Goal: Task Accomplishment & Management: Use online tool/utility

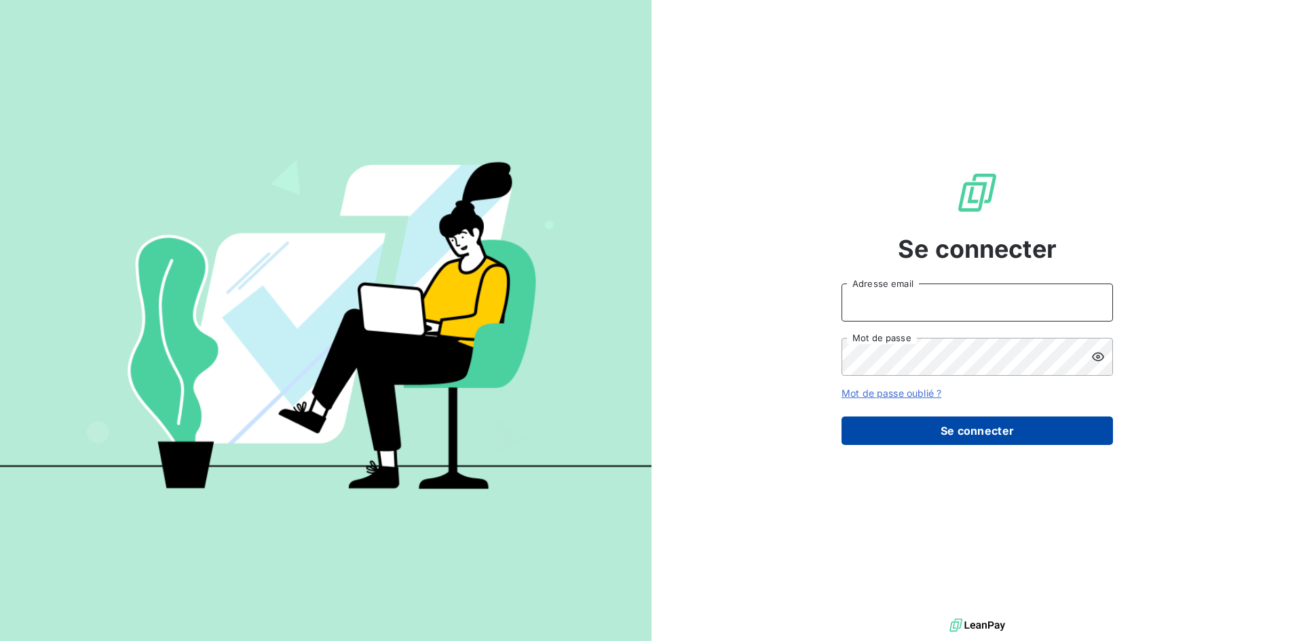
type input "[EMAIL_ADDRESS][DOMAIN_NAME]"
click at [1015, 427] on button "Se connecter" at bounding box center [977, 431] width 271 height 29
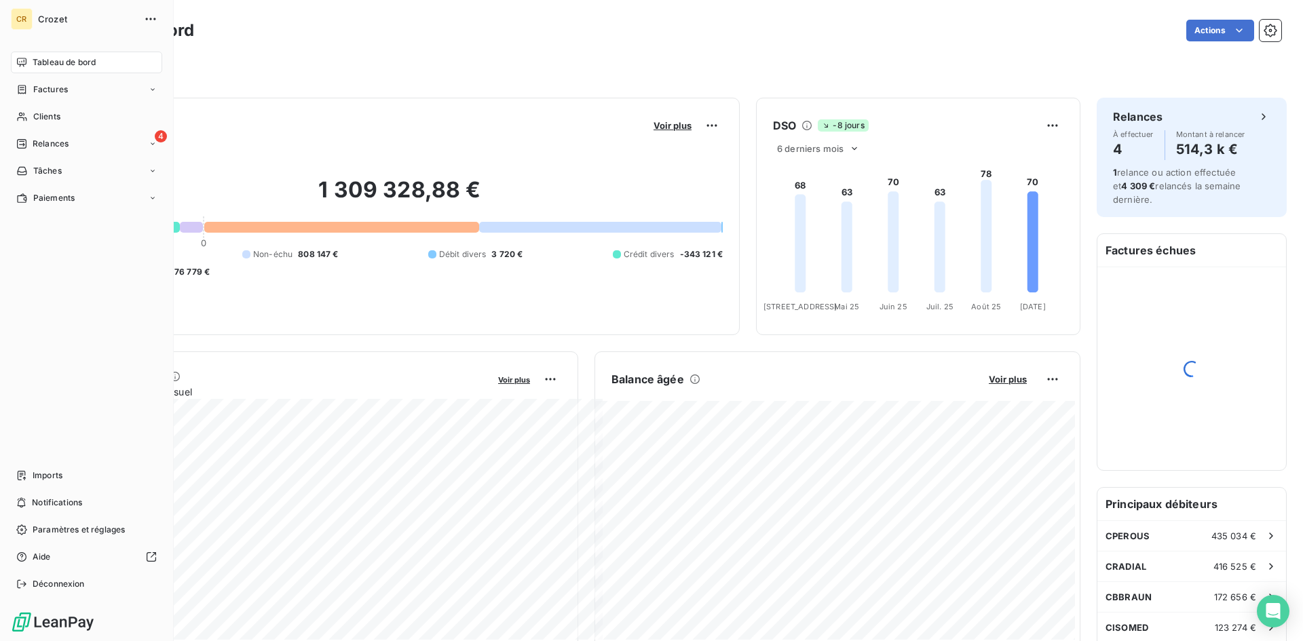
drag, startPoint x: 38, startPoint y: 109, endPoint x: 347, endPoint y: 157, distance: 312.5
click at [38, 110] on div "Clients" at bounding box center [86, 117] width 151 height 22
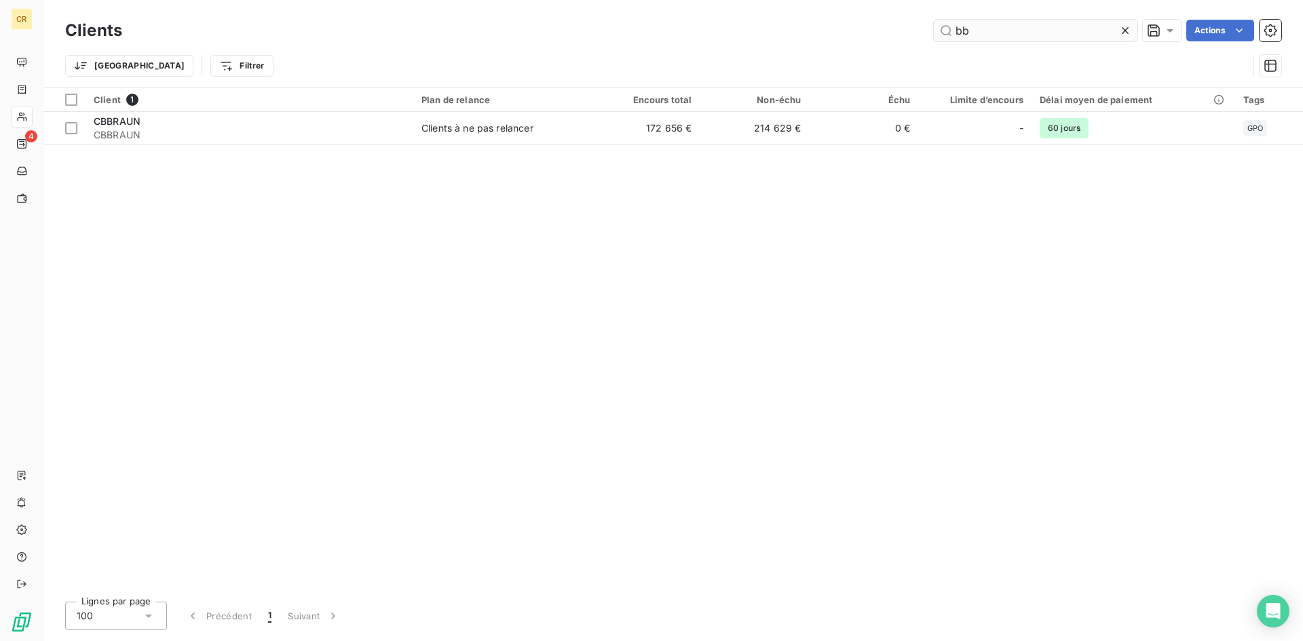
type input "bb"
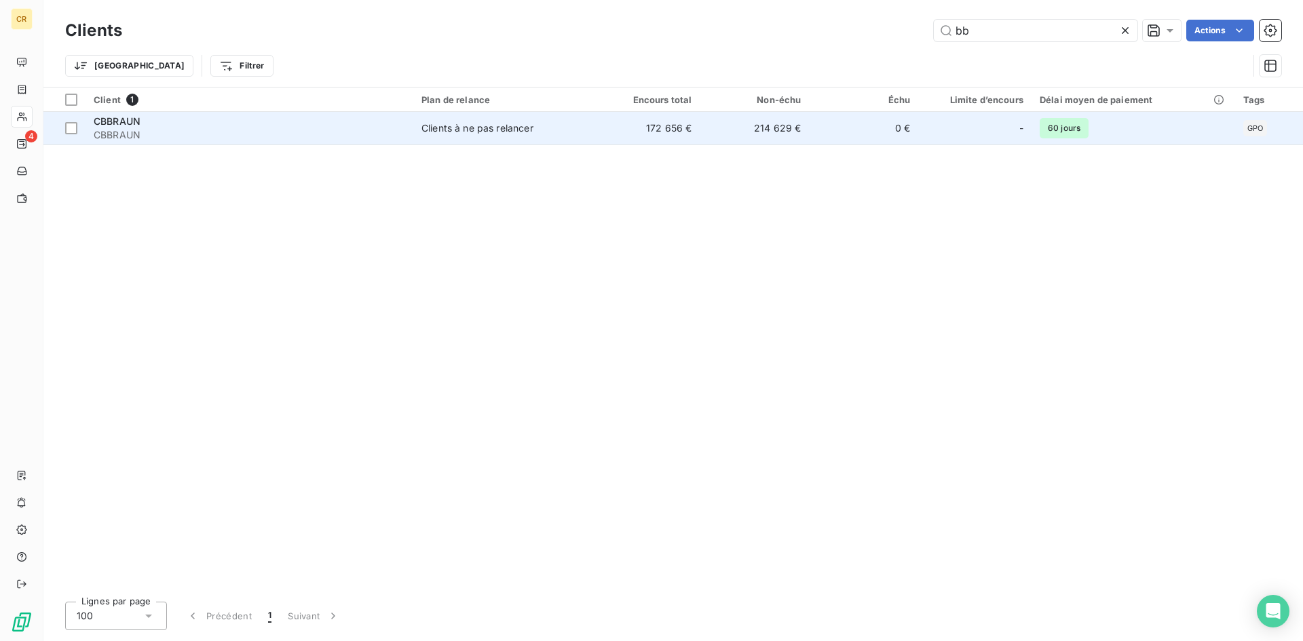
click at [559, 121] on td "Clients à ne pas relancer" at bounding box center [502, 128] width 178 height 33
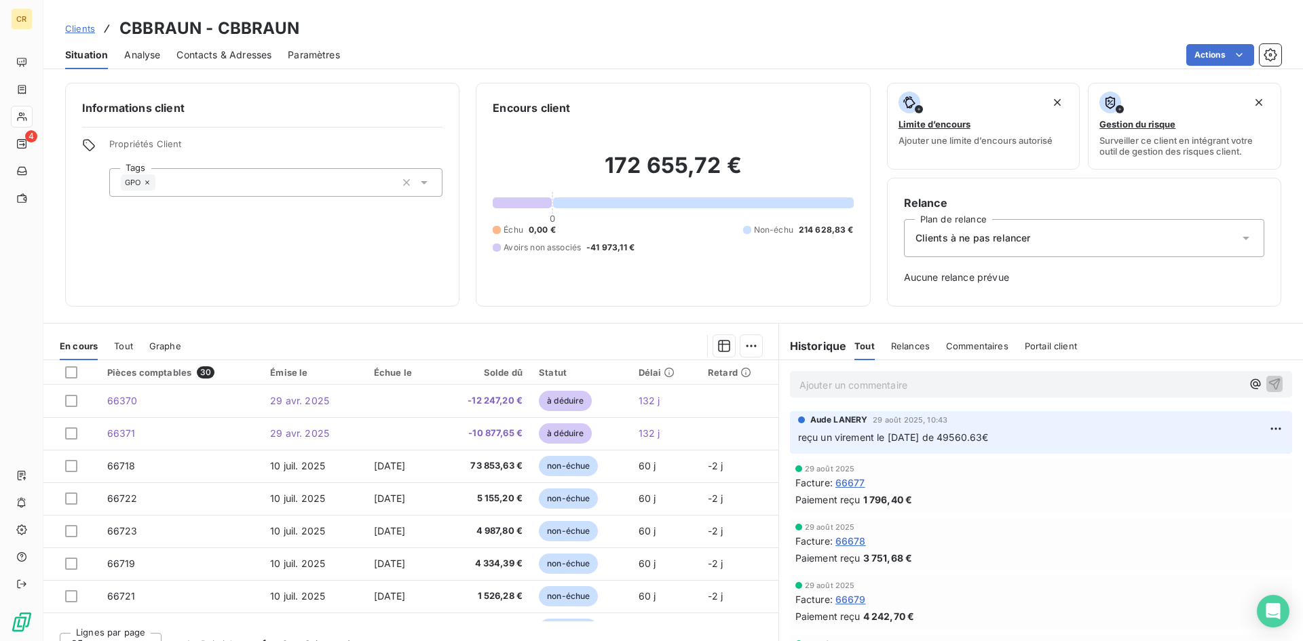
click at [882, 378] on p "Ajouter un commentaire ﻿" at bounding box center [1021, 385] width 443 height 17
